Goal: Task Accomplishment & Management: Use online tool/utility

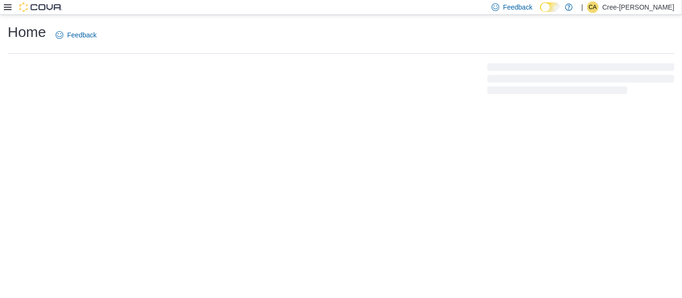
click at [7, 2] on div at bounding box center [33, 7] width 59 height 10
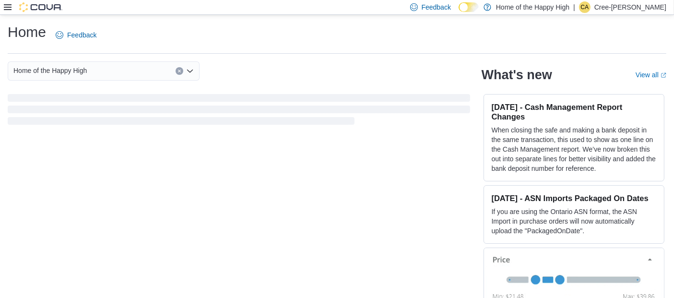
click at [4, 6] on icon at bounding box center [8, 7] width 8 height 8
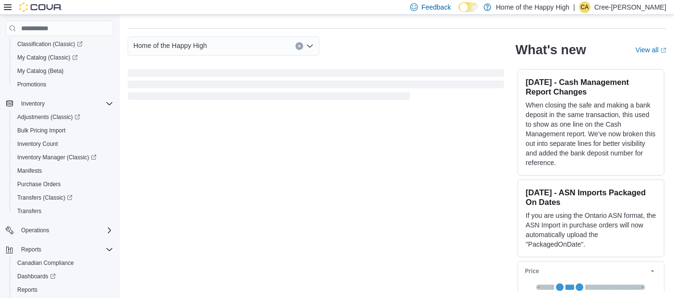
scroll to position [126, 0]
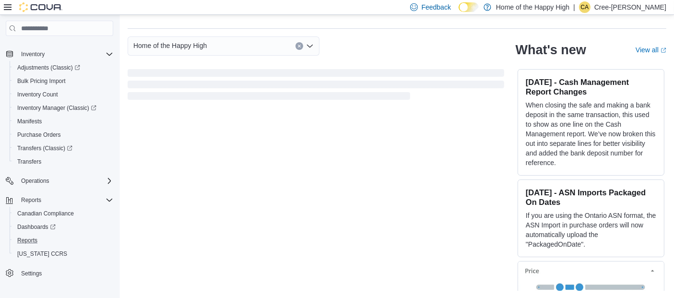
click at [28, 234] on button "Reports" at bounding box center [63, 240] width 107 height 13
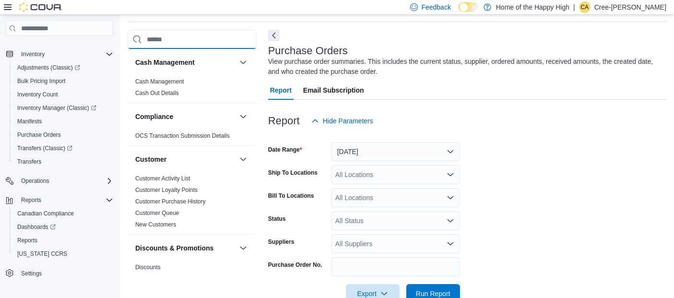
click at [179, 34] on input "search" at bounding box center [192, 39] width 129 height 19
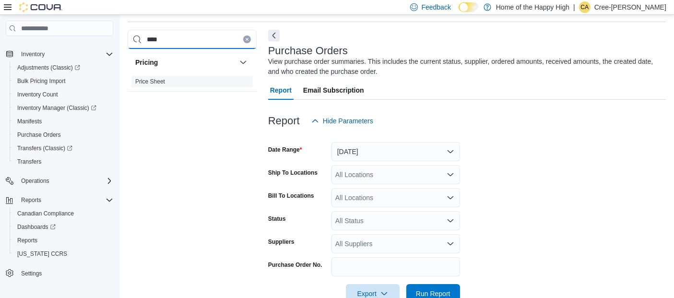
type input "****"
click at [143, 78] on link "Price Sheet" at bounding box center [150, 81] width 30 height 7
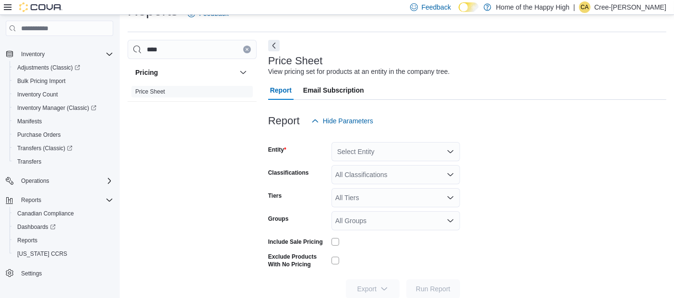
scroll to position [41, 0]
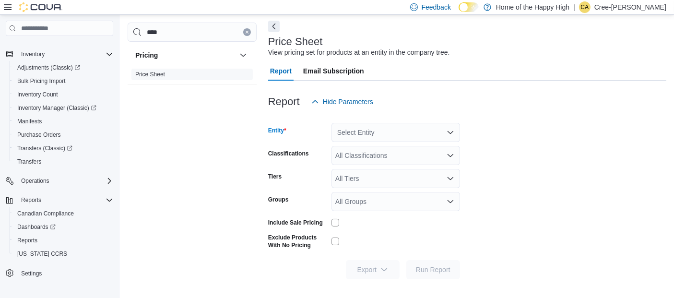
click at [373, 128] on div "Select Entity" at bounding box center [395, 132] width 129 height 19
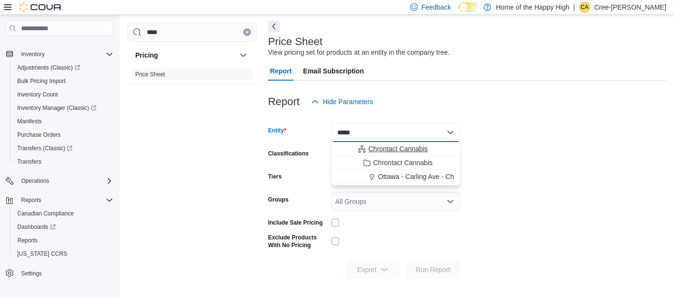
type input "*****"
click at [431, 142] on button "Chrontact Cannabis" at bounding box center [395, 149] width 129 height 14
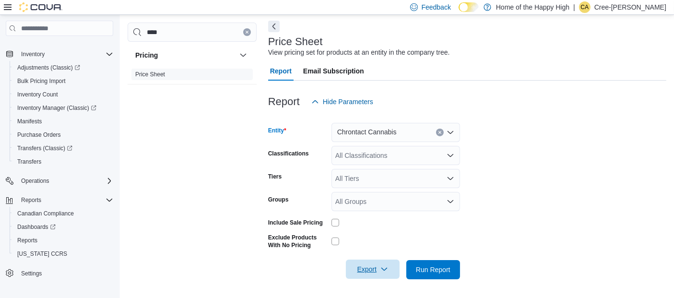
click at [357, 266] on span "Export" at bounding box center [373, 269] width 42 height 19
click at [366, 217] on button "Export to Excel" at bounding box center [374, 211] width 55 height 19
click at [324, 274] on div "Export Run Report" at bounding box center [364, 269] width 192 height 19
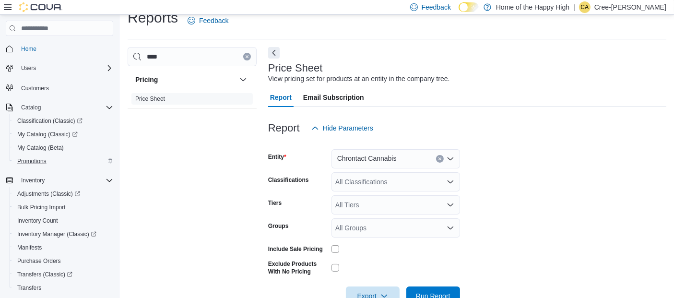
scroll to position [0, 0]
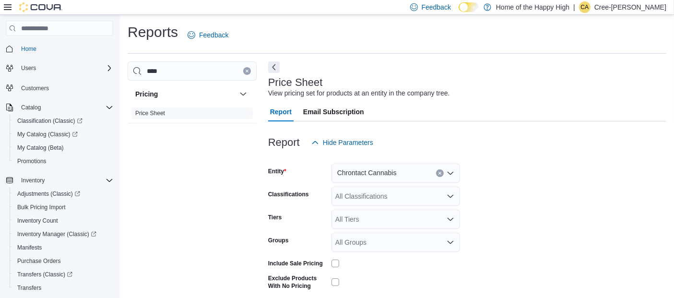
click at [12, 5] on div at bounding box center [33, 7] width 59 height 10
click at [6, 7] on icon at bounding box center [8, 7] width 8 height 6
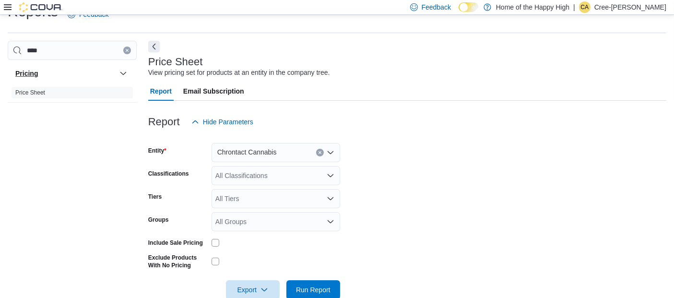
scroll to position [41, 0]
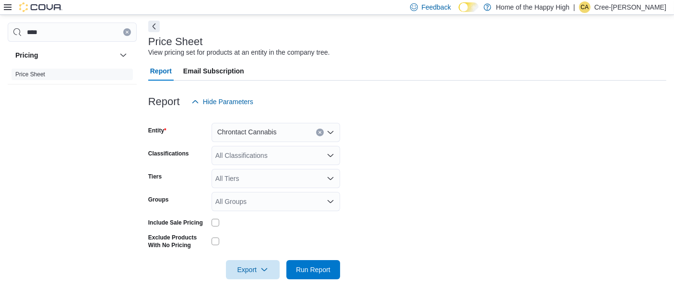
click at [11, 9] on div at bounding box center [33, 7] width 59 height 10
click at [7, 7] on icon at bounding box center [8, 7] width 8 height 6
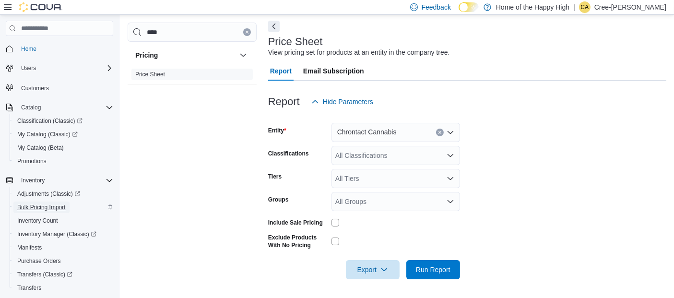
click at [52, 205] on span "Bulk Pricing Import" at bounding box center [41, 207] width 48 height 8
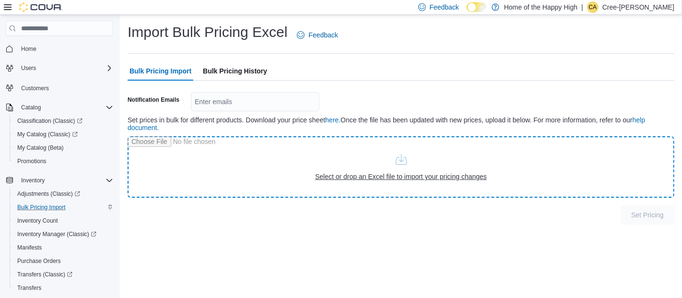
click at [355, 182] on input "file" at bounding box center [401, 166] width 547 height 61
type input "**********"
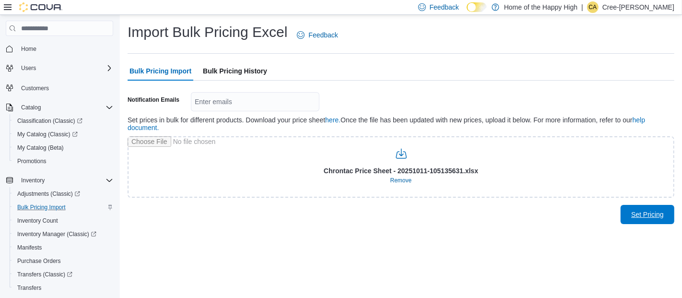
click at [656, 207] on span "Set Pricing" at bounding box center [647, 214] width 42 height 19
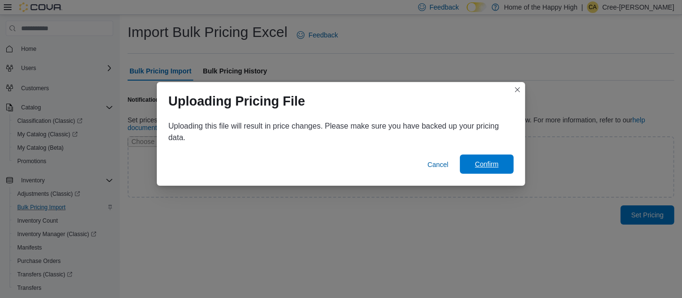
click at [481, 167] on span "Confirm" at bounding box center [487, 164] width 24 height 10
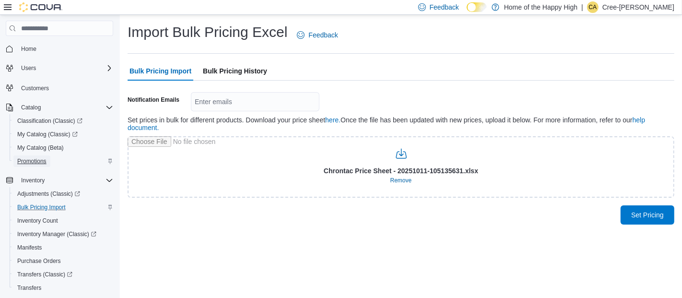
click at [36, 157] on span "Promotions" at bounding box center [31, 161] width 29 height 8
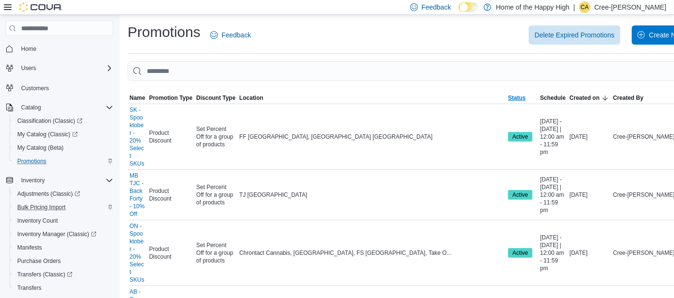
click at [508, 95] on span "Status" at bounding box center [517, 98] width 18 height 8
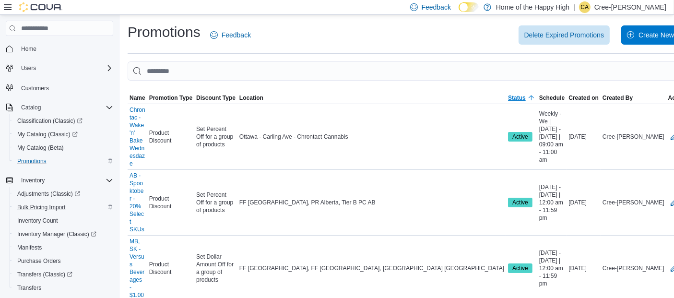
click at [508, 95] on span "Status" at bounding box center [517, 98] width 18 height 8
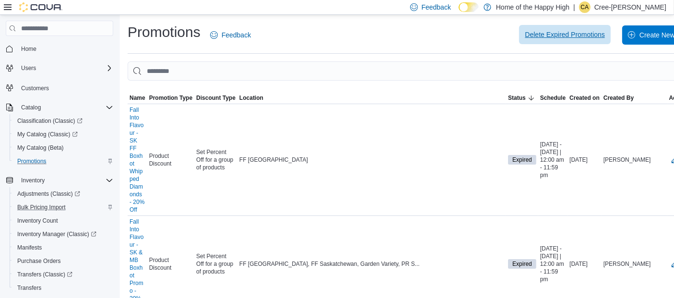
click at [525, 39] on span "Delete Expired Promotions" at bounding box center [565, 35] width 80 height 10
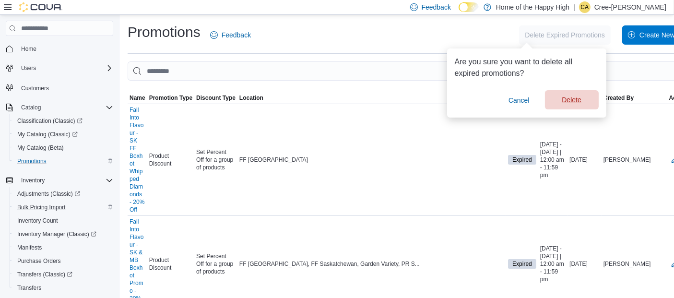
click at [573, 97] on span "Delete" at bounding box center [571, 100] width 19 height 10
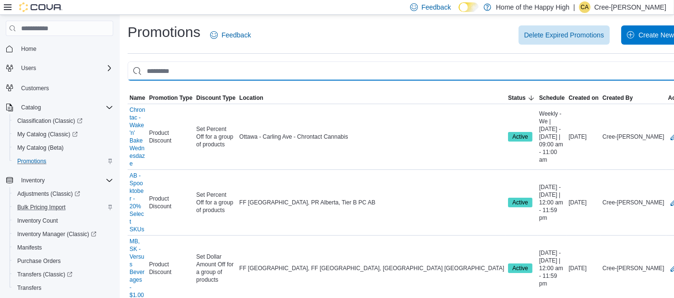
click at [218, 74] on input "This is a search bar. As you type, the results lower in the page will automatic…" at bounding box center [420, 70] width 585 height 19
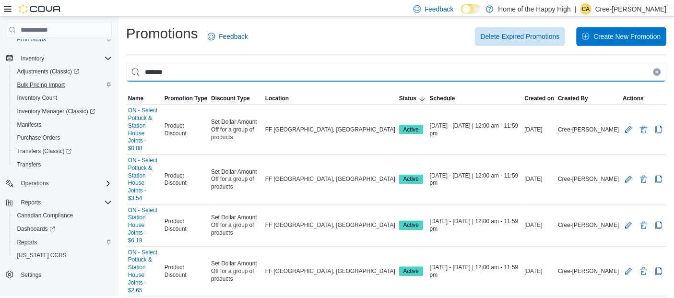
scroll to position [126, 0]
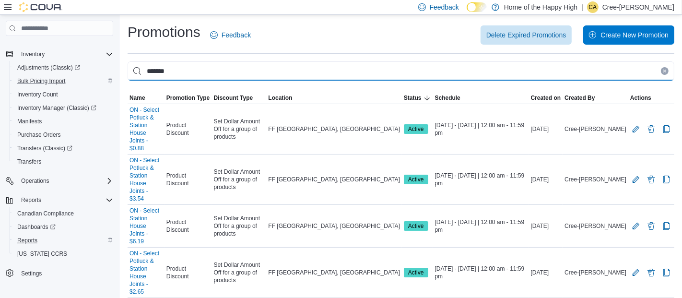
type input "*******"
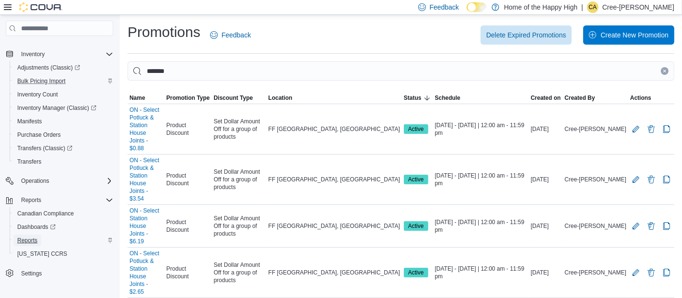
click at [31, 238] on span "Reports" at bounding box center [27, 240] width 20 height 8
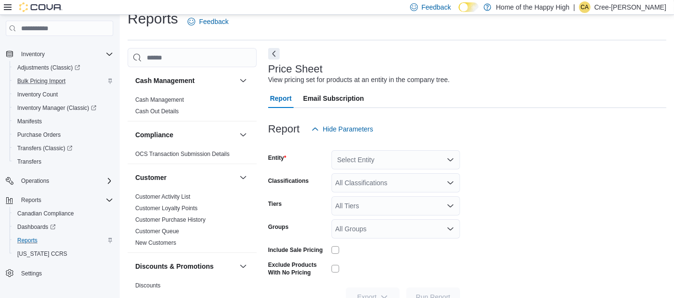
scroll to position [22, 0]
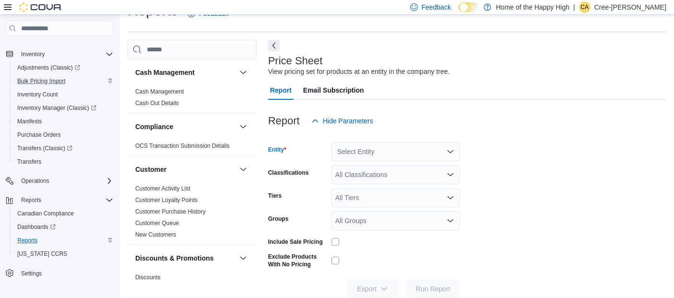
click at [374, 149] on div "Select Entity" at bounding box center [395, 151] width 129 height 19
type input "**********"
click at [393, 166] on span "Tier A FF SK" at bounding box center [397, 168] width 38 height 10
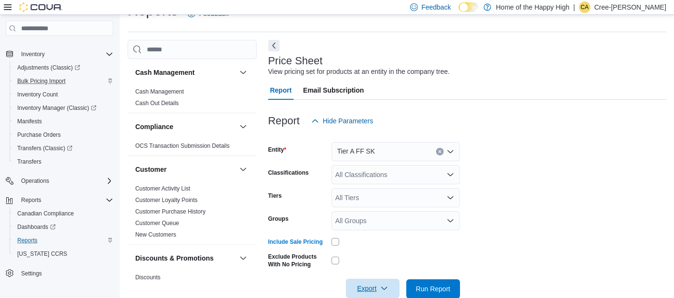
click at [374, 287] on span "Export" at bounding box center [373, 288] width 42 height 19
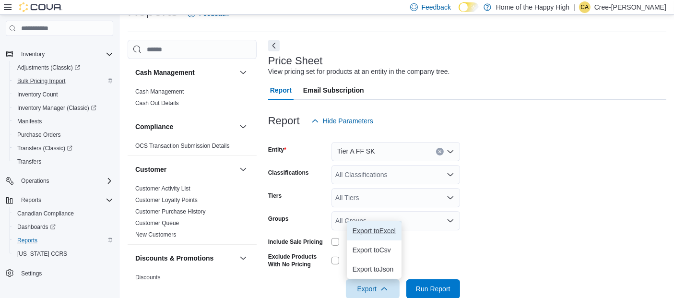
click at [390, 225] on button "Export to Excel" at bounding box center [374, 230] width 55 height 19
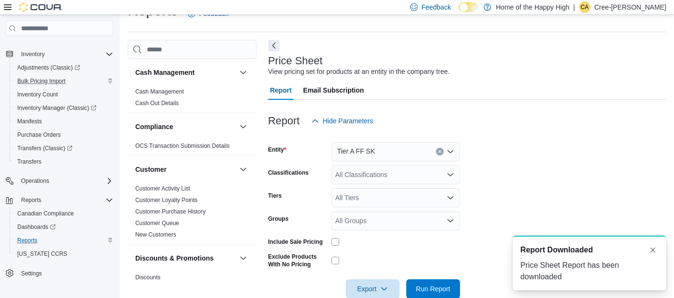
scroll to position [0, 0]
click at [543, 138] on div at bounding box center [467, 136] width 398 height 12
